Goal: Transaction & Acquisition: Purchase product/service

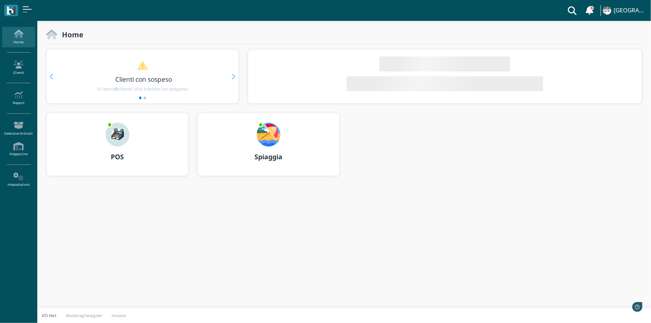
click at [117, 142] on img at bounding box center [118, 135] width 24 height 24
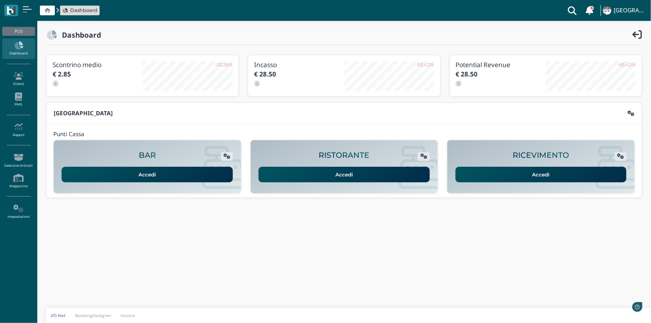
click at [505, 171] on link "Accedi" at bounding box center [540, 175] width 171 height 16
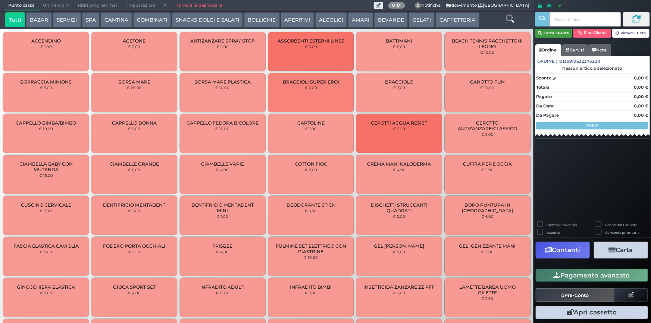
click at [563, 35] on button "Cerca Cliente" at bounding box center [554, 33] width 38 height 9
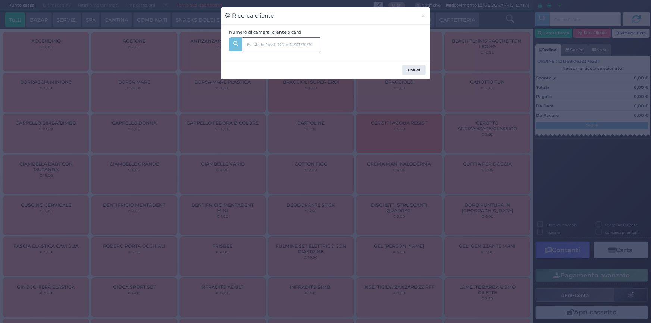
click at [269, 46] on input "text" at bounding box center [281, 44] width 78 height 14
type input "235"
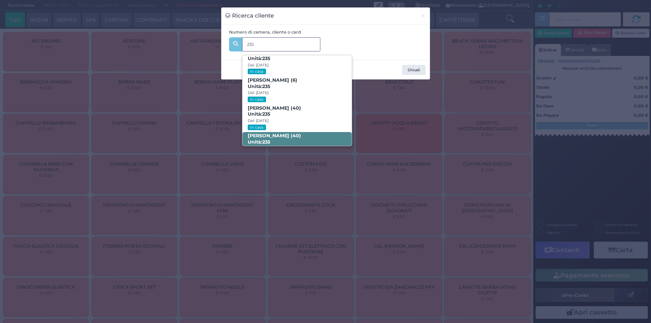
scroll to position [35, 0]
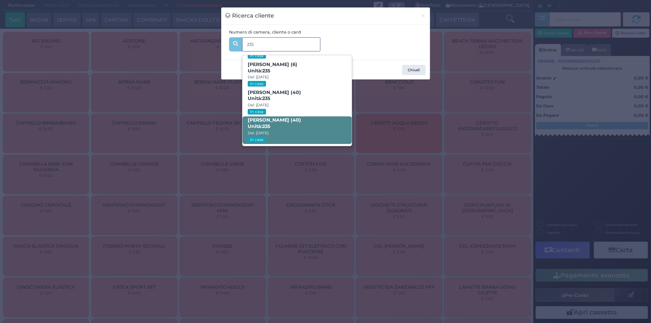
click at [283, 129] on span "Alessandro Monzani (40) Unità: 235 Dal: 17/08/2025 In casa" at bounding box center [296, 130] width 109 height 28
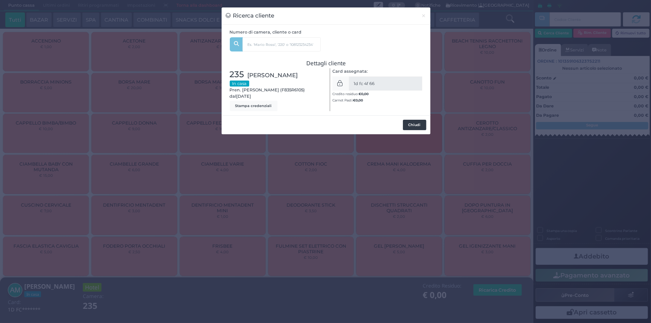
click at [411, 125] on button "Chiudi" at bounding box center [414, 125] width 23 height 10
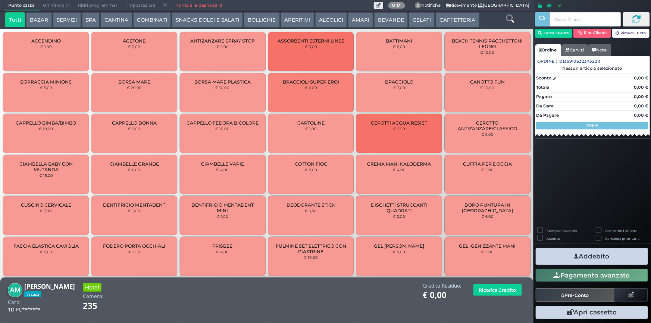
click at [70, 16] on button "SERVIZI" at bounding box center [67, 19] width 28 height 15
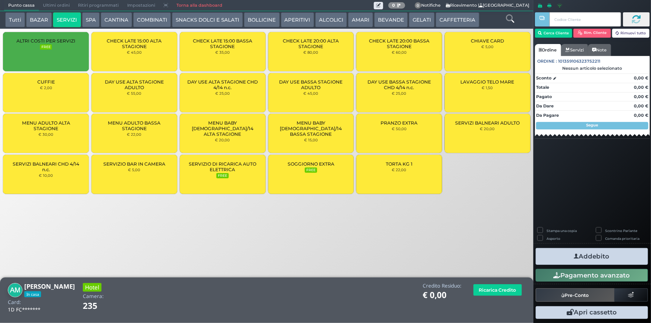
click at [492, 86] on small "€ 1,50" at bounding box center [487, 87] width 11 height 4
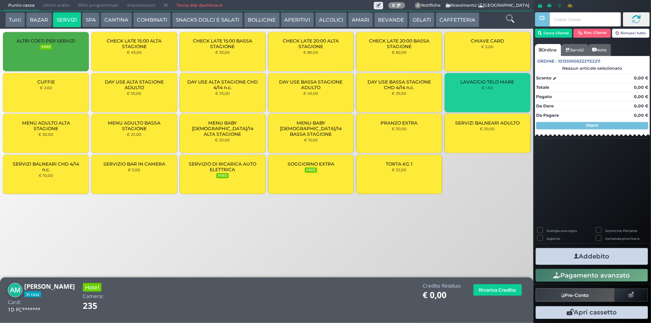
click at [492, 86] on small "€ 1,50" at bounding box center [487, 87] width 11 height 4
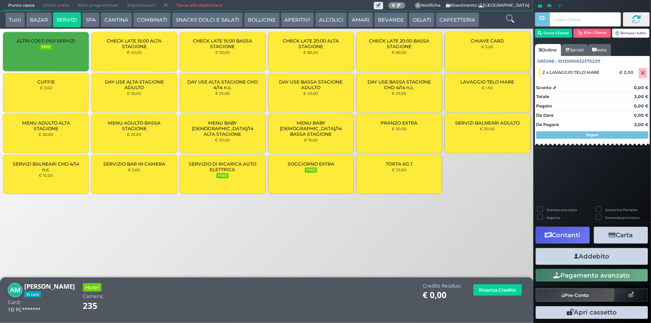
click at [492, 86] on small "€ 1,50" at bounding box center [487, 87] width 11 height 4
click at [573, 257] on button "Addebito" at bounding box center [592, 256] width 112 height 17
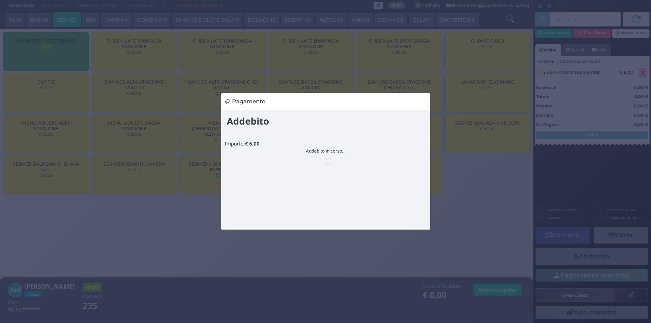
scroll to position [0, 0]
